Goal: Obtain resource: Download file/media

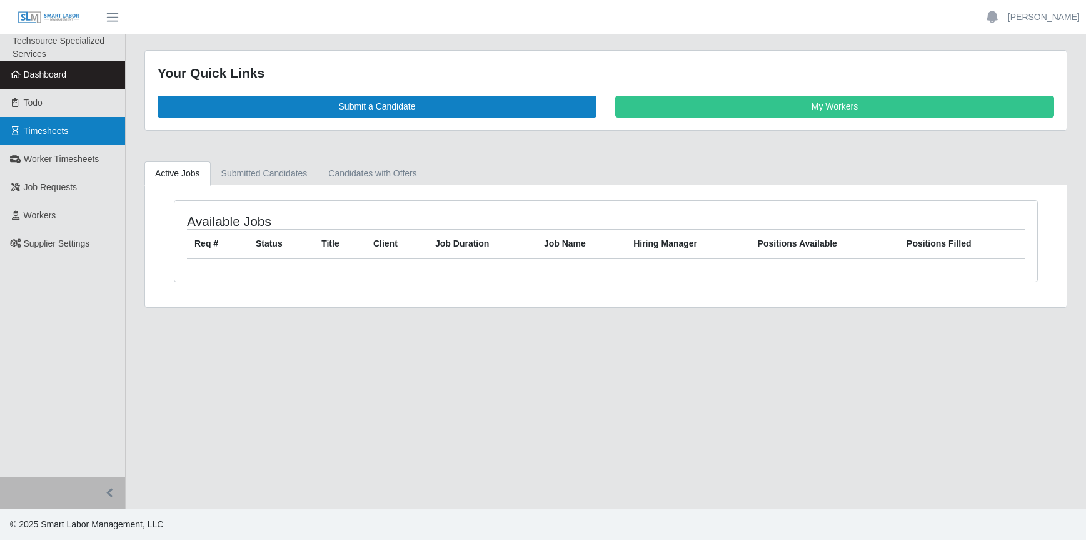
click at [47, 137] on link "Timesheets" at bounding box center [62, 131] width 125 height 28
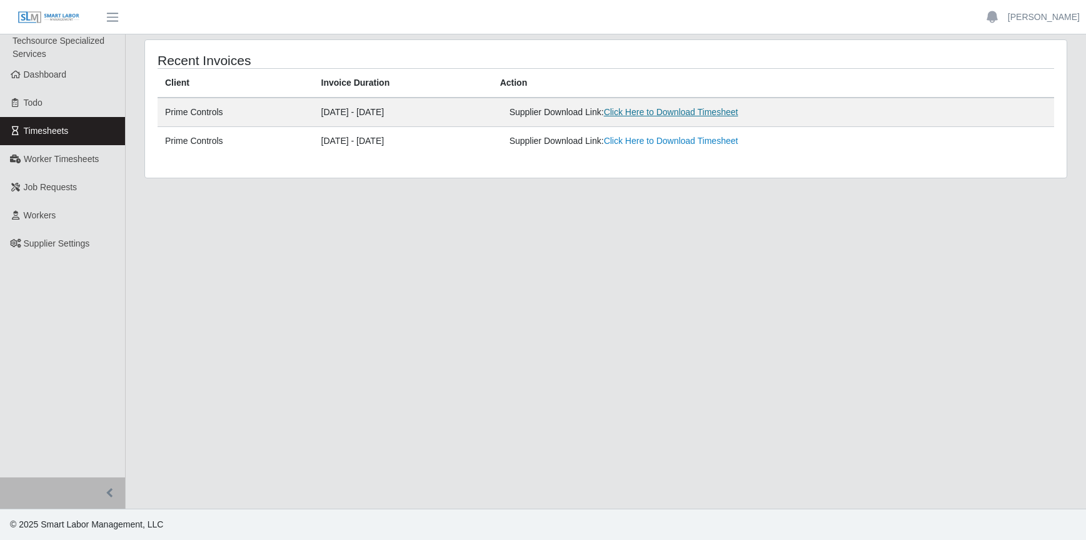
click at [708, 112] on link "Click Here to Download Timesheet" at bounding box center [671, 112] width 134 height 10
click at [697, 116] on link "Click Here to Download Timesheet" at bounding box center [671, 112] width 134 height 10
